Goal: Find specific page/section: Find specific page/section

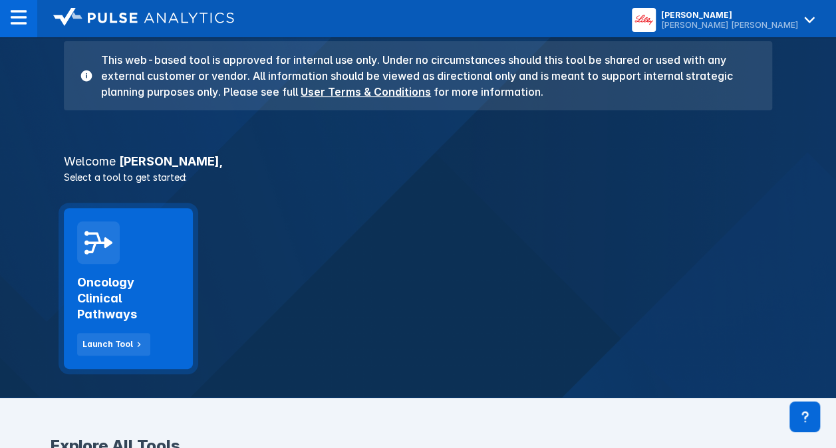
scroll to position [200, 0]
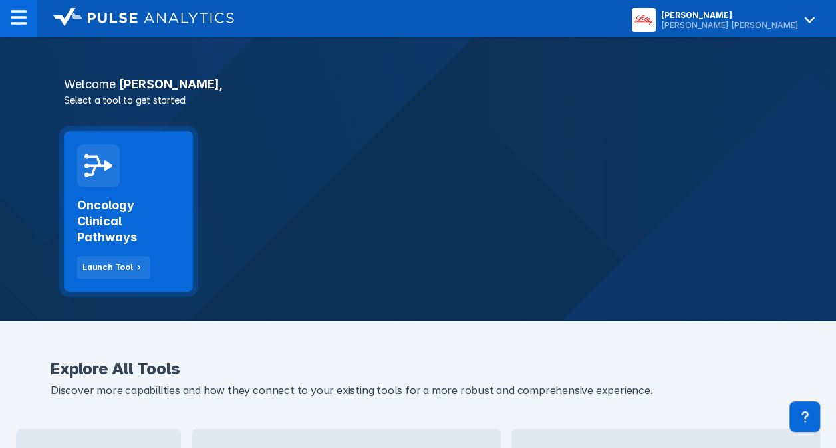
click at [108, 212] on h2 "Oncology Clinical Pathways" at bounding box center [128, 222] width 102 height 48
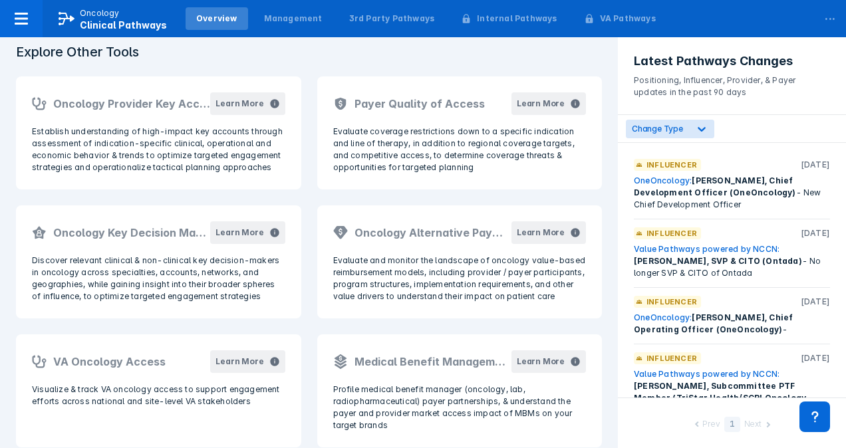
scroll to position [376, 0]
